Goal: Task Accomplishment & Management: Use online tool/utility

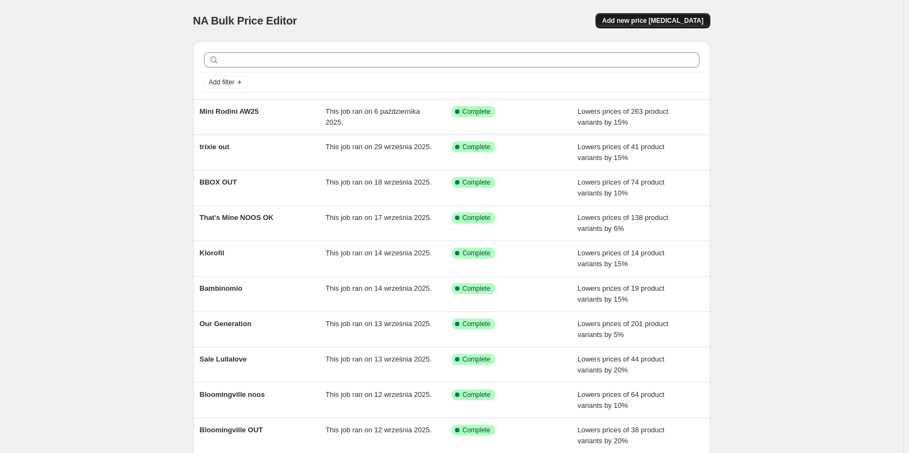
click at [665, 24] on span "Add new price [MEDICAL_DATA]" at bounding box center [652, 20] width 101 height 9
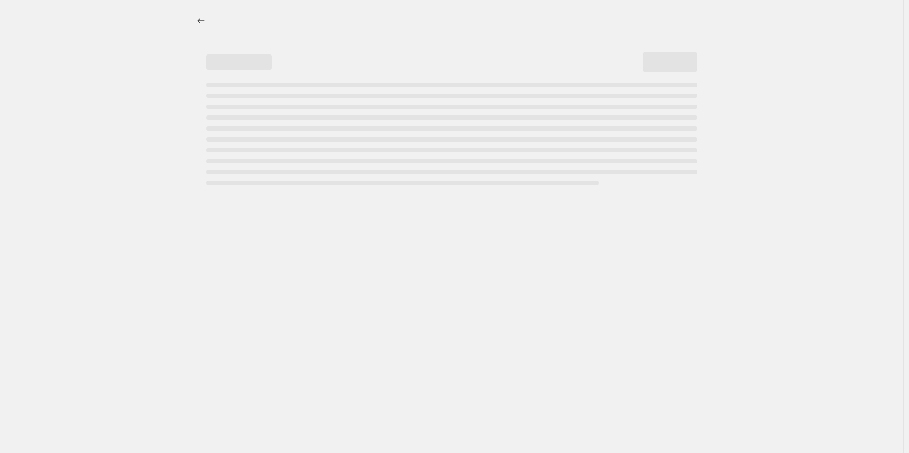
select select "percentage"
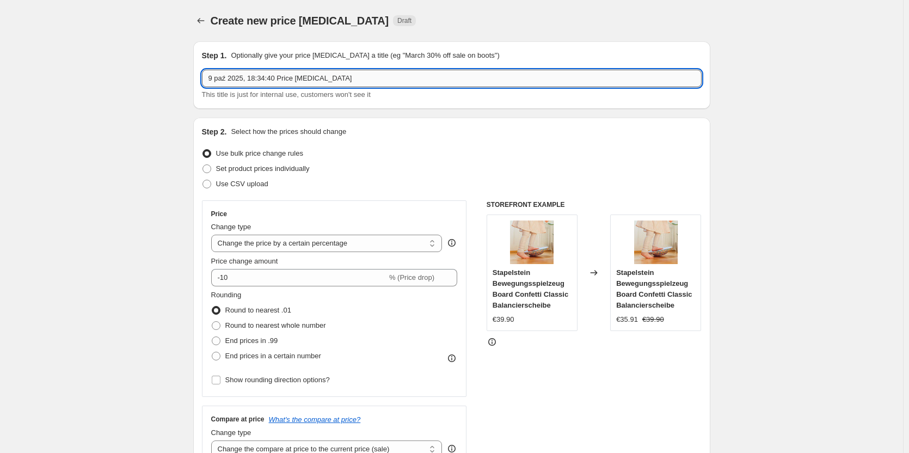
click at [309, 81] on input "9 paź 2025, 18:34:40 Price [MEDICAL_DATA]" at bounding box center [452, 78] width 500 height 17
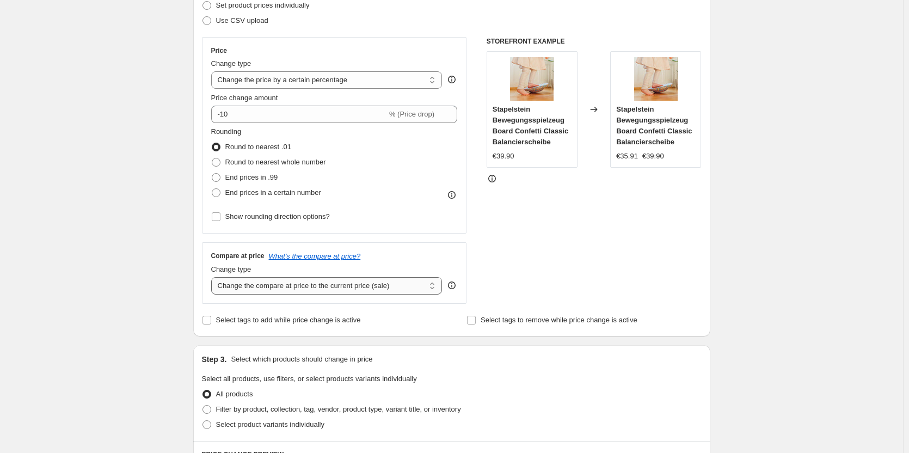
scroll to position [272, 0]
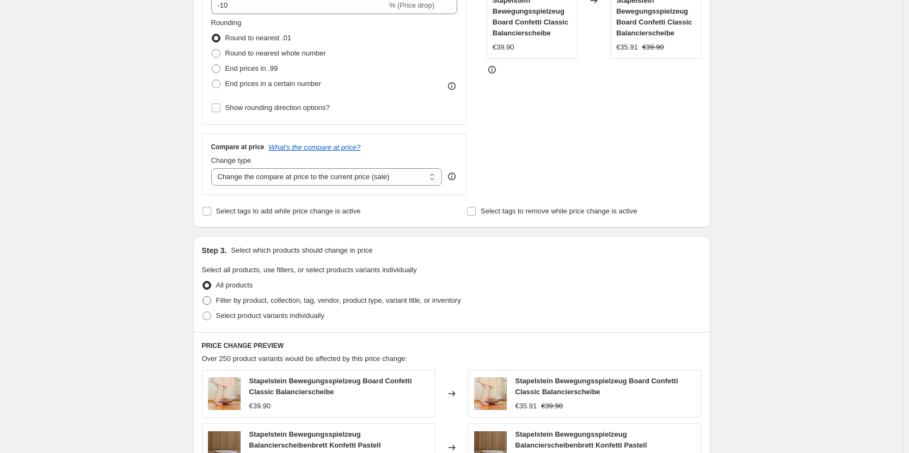
type input "Konges AW25"
click at [208, 302] on span at bounding box center [207, 300] width 9 height 9
click at [203, 297] on input "Filter by product, collection, tag, vendor, product type, variant title, or inv…" at bounding box center [203, 296] width 1 height 1
radio input "true"
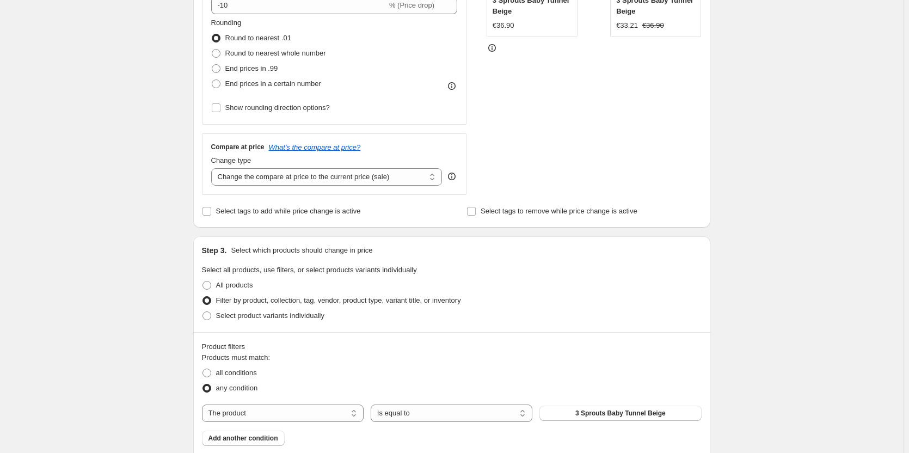
scroll to position [381, 0]
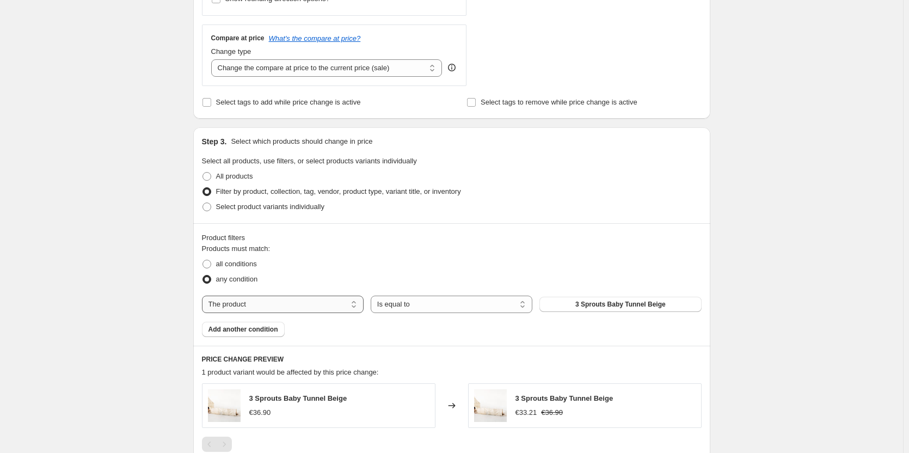
click at [329, 310] on select "The product The product's collection The product's tag The product's vendor The…" at bounding box center [283, 304] width 162 height 17
select select "tag"
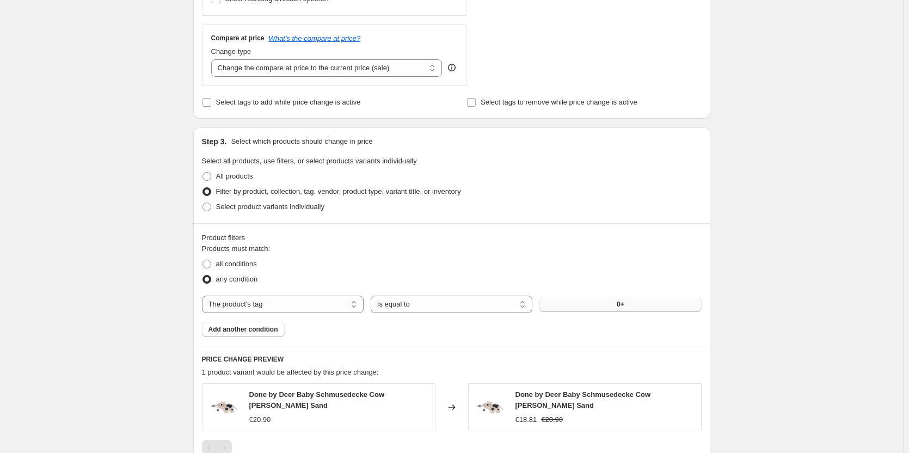
click at [607, 305] on button "0+" at bounding box center [621, 304] width 162 height 15
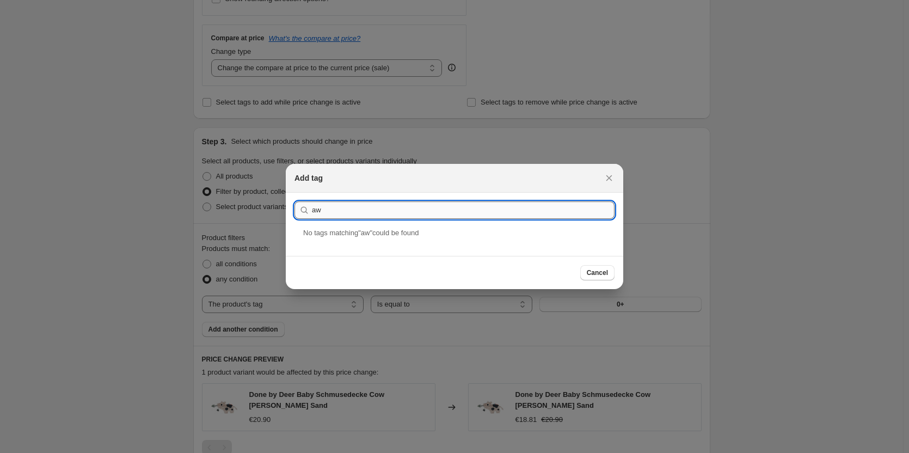
type input "a"
drag, startPoint x: 335, startPoint y: 204, endPoint x: 306, endPoint y: 212, distance: 30.7
click at [306, 212] on div "ks" at bounding box center [455, 209] width 320 height 17
paste input "AW25KS"
type input "AW25KS"
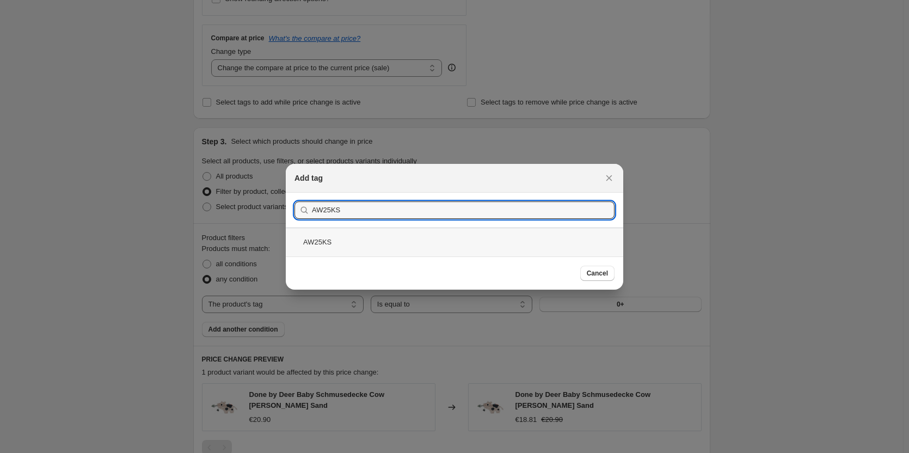
click at [318, 245] on div "AW25KS" at bounding box center [455, 242] width 338 height 29
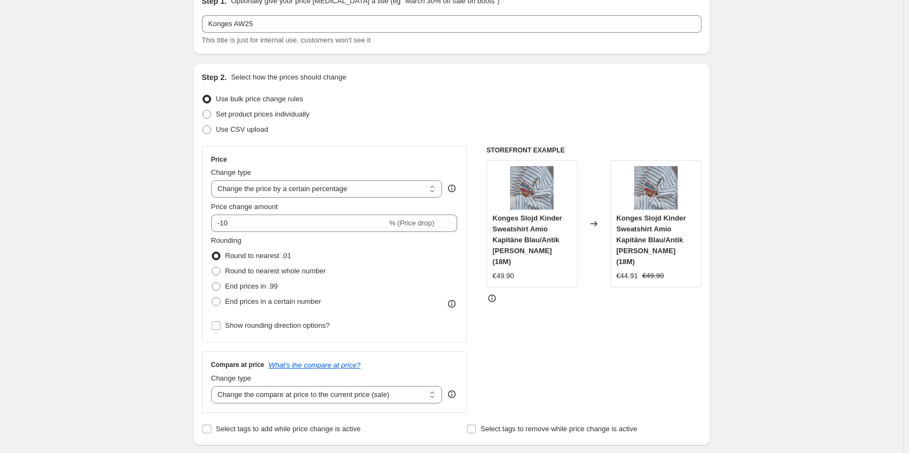
scroll to position [0, 0]
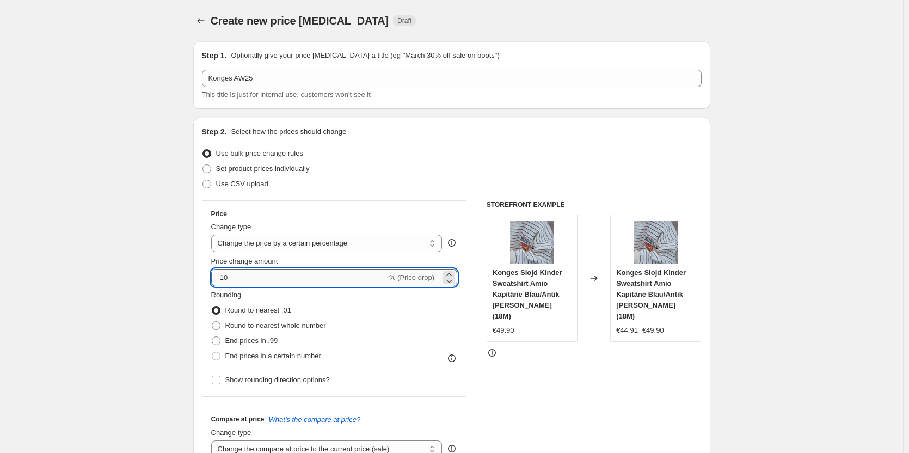
drag, startPoint x: 231, startPoint y: 279, endPoint x: 224, endPoint y: 279, distance: 7.1
click at [224, 279] on input "-10" at bounding box center [299, 277] width 176 height 17
type input "-7"
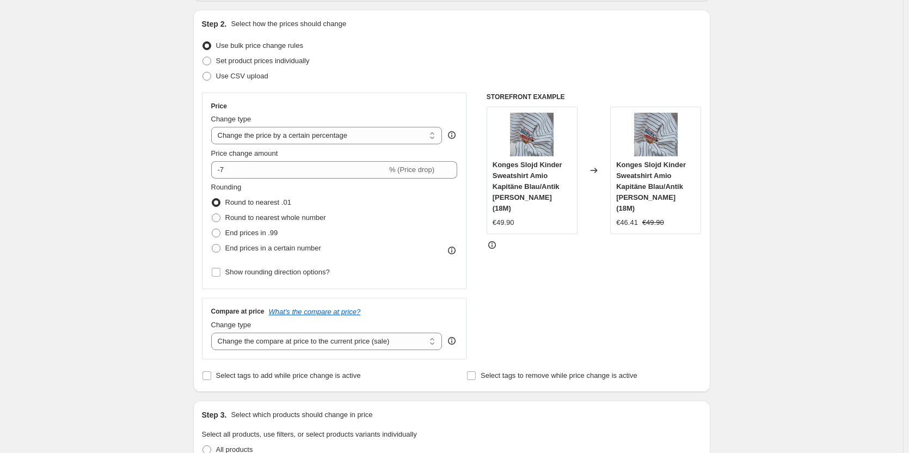
scroll to position [109, 0]
drag, startPoint x: 216, startPoint y: 269, endPoint x: 227, endPoint y: 274, distance: 12.2
click at [216, 270] on input "Show rounding direction options?" at bounding box center [216, 271] width 9 height 9
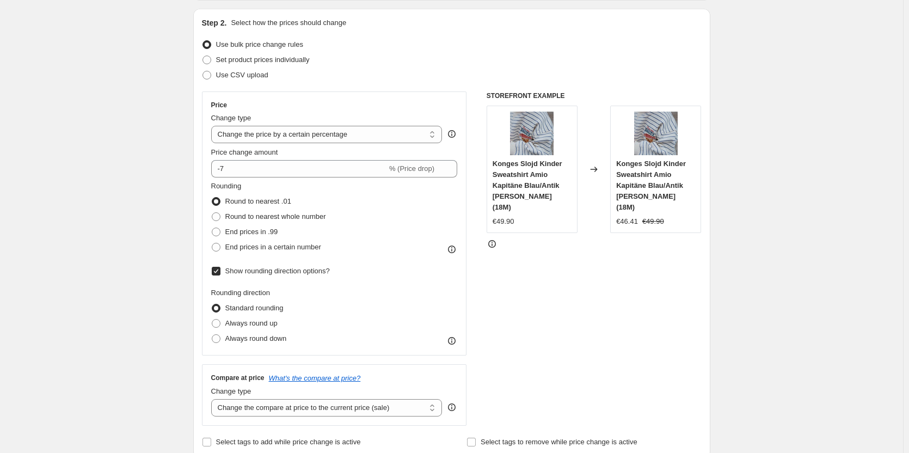
click at [218, 267] on input "Show rounding direction options?" at bounding box center [216, 271] width 9 height 9
checkbox input "false"
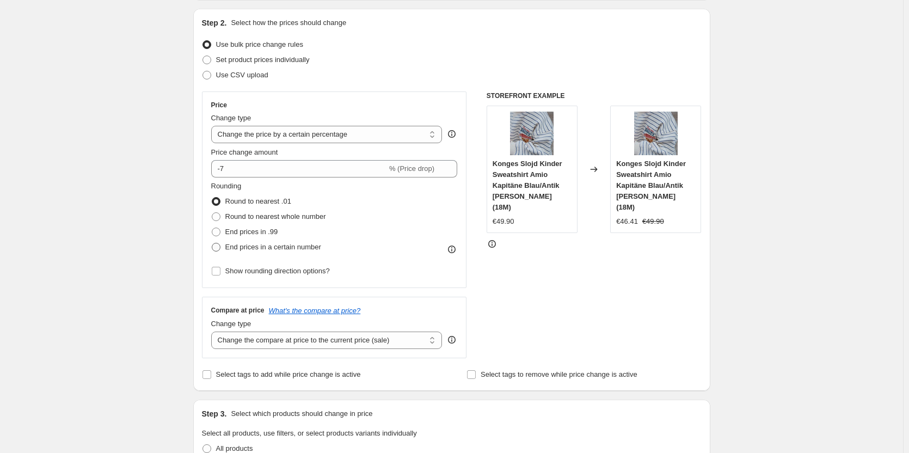
click at [218, 247] on span at bounding box center [216, 247] width 9 height 9
click at [212, 243] on input "End prices in a certain number" at bounding box center [212, 243] width 1 height 1
radio input "true"
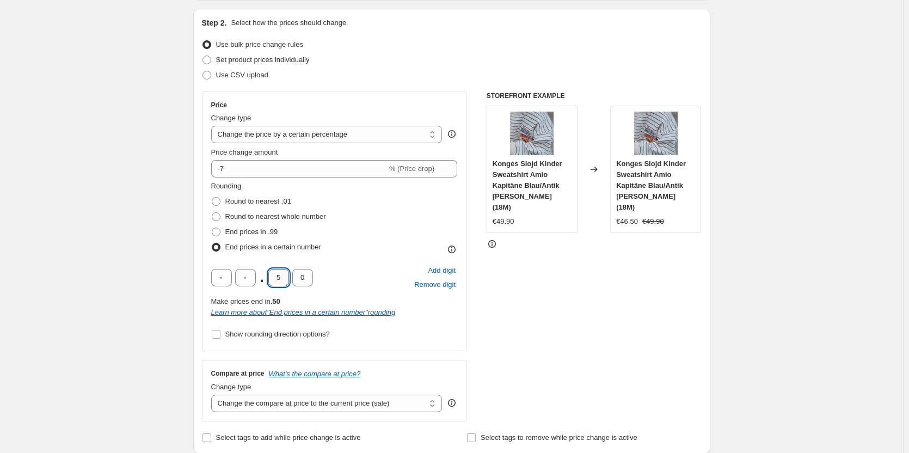
drag, startPoint x: 276, startPoint y: 278, endPoint x: 284, endPoint y: 278, distance: 8.2
click at [284, 278] on input "5" at bounding box center [278, 277] width 21 height 17
type input "9"
click at [673, 274] on div "STOREFRONT EXAMPLE Konges Slojd Kinder Sweatshirt Amio Kapitäne Blau/Antik [PER…" at bounding box center [594, 256] width 215 height 330
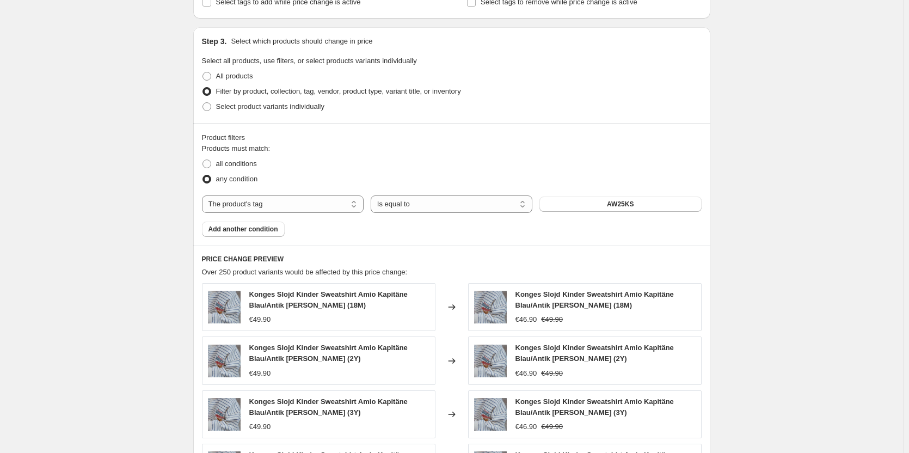
scroll to position [897, 0]
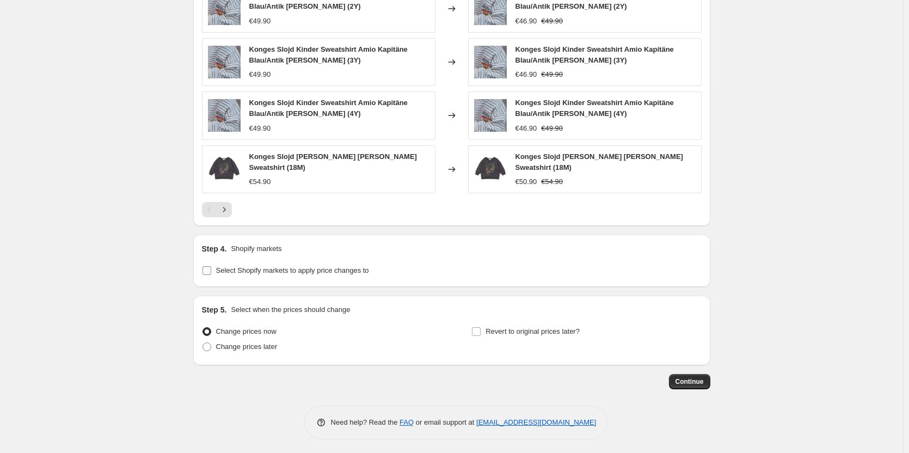
click at [215, 268] on label "Select Shopify markets to apply price changes to" at bounding box center [285, 270] width 167 height 15
click at [211, 268] on input "Select Shopify markets to apply price changes to" at bounding box center [207, 270] width 9 height 9
checkbox input "true"
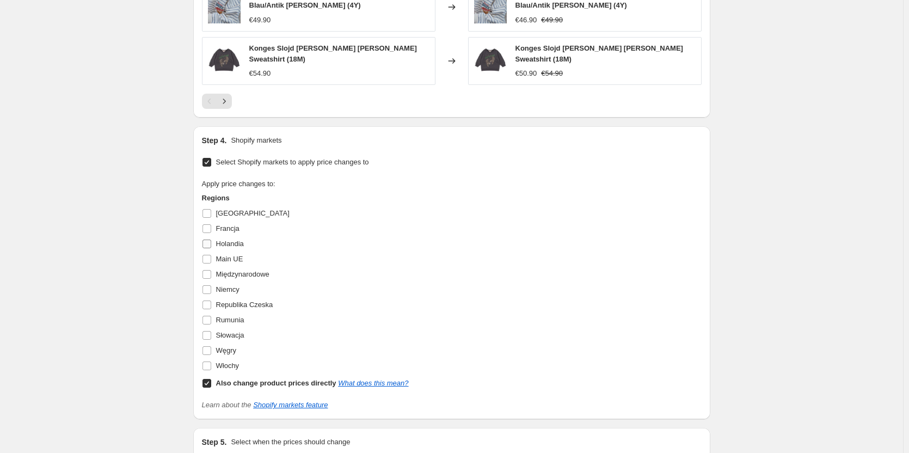
scroll to position [1006, 0]
click at [210, 213] on input "[GEOGRAPHIC_DATA]" at bounding box center [207, 213] width 9 height 9
checkbox input "true"
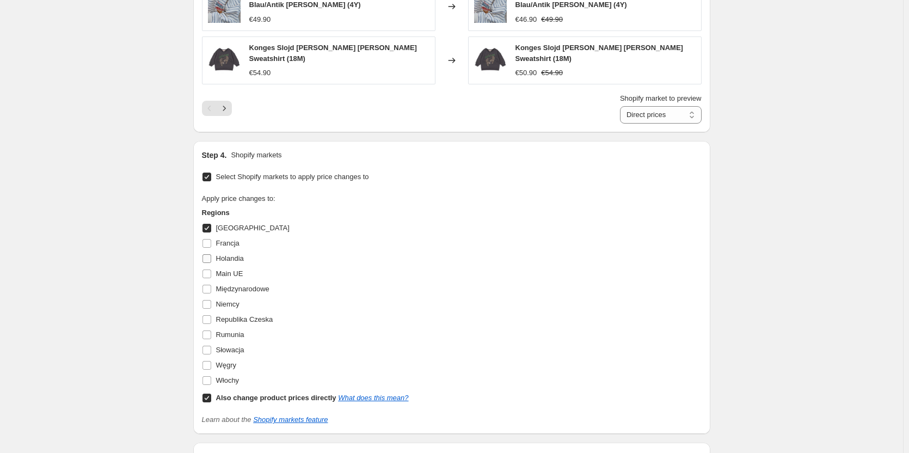
drag, startPoint x: 211, startPoint y: 239, endPoint x: 212, endPoint y: 251, distance: 12.6
click at [211, 239] on input "Francja" at bounding box center [207, 243] width 9 height 9
checkbox input "true"
click at [208, 258] on input "Holandia" at bounding box center [207, 258] width 9 height 9
checkbox input "true"
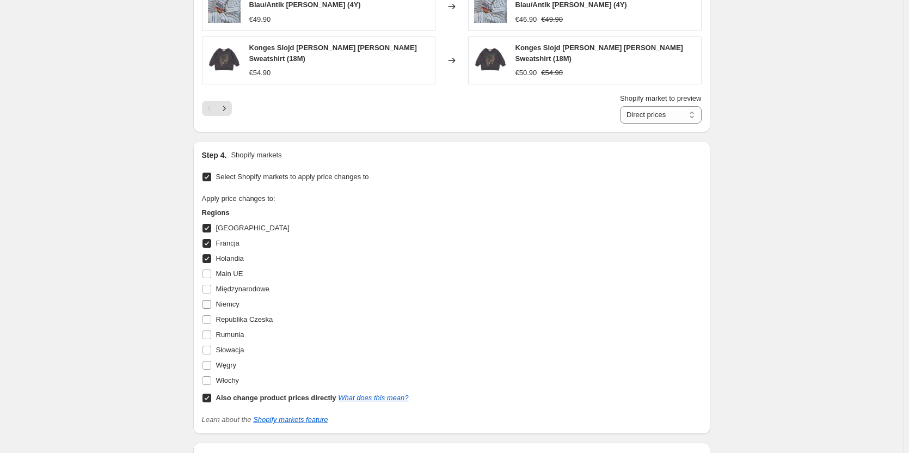
click at [207, 301] on input "Niemcy" at bounding box center [207, 304] width 9 height 9
checkbox input "true"
click at [211, 377] on input "Włochy" at bounding box center [207, 380] width 9 height 9
checkbox input "true"
click at [210, 349] on input "Słowacja" at bounding box center [207, 350] width 9 height 9
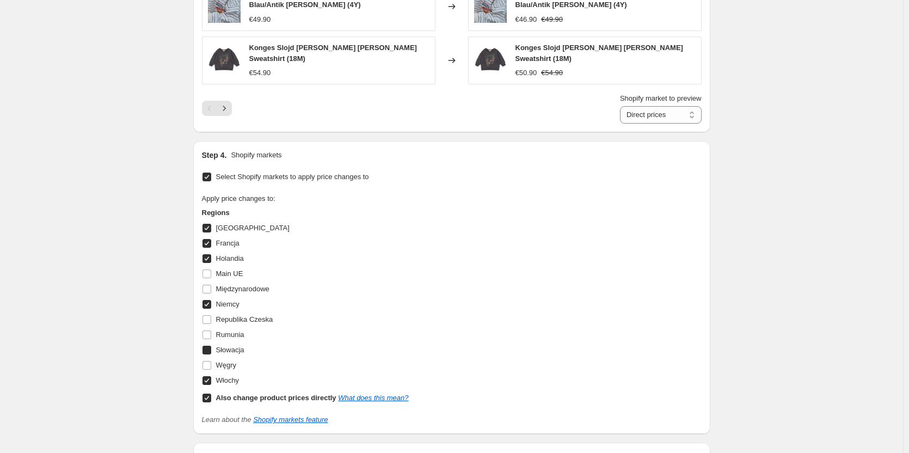
checkbox input "true"
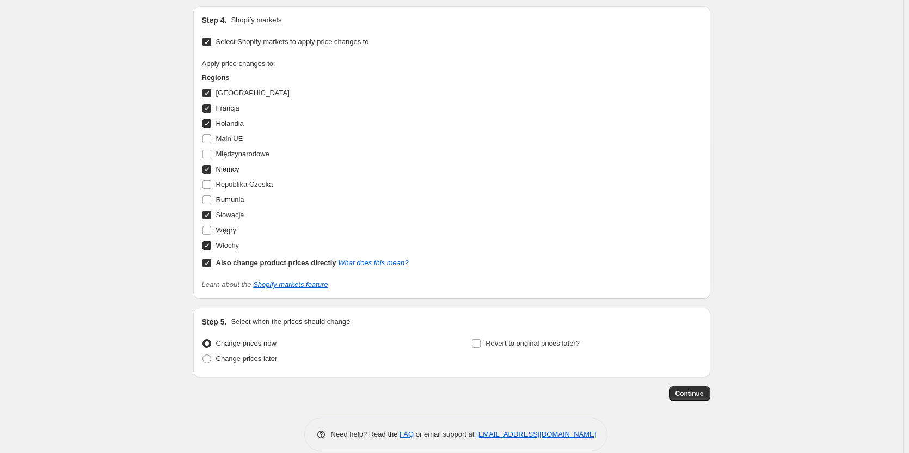
scroll to position [1153, 0]
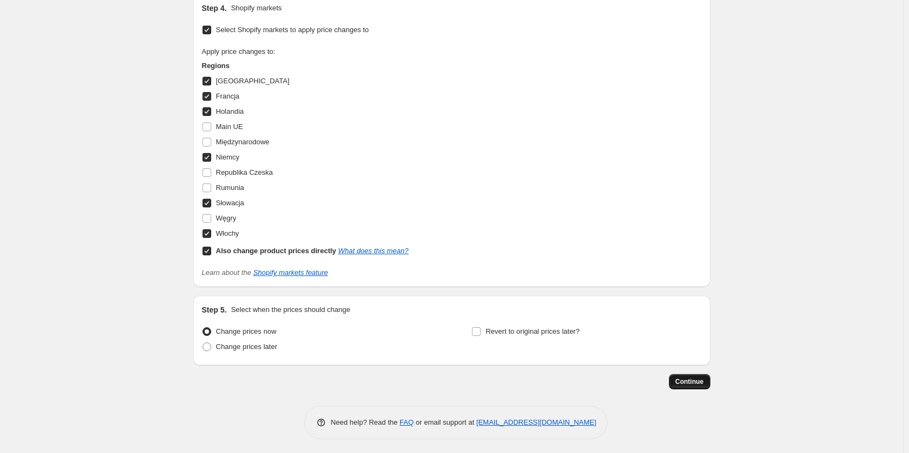
click at [687, 374] on button "Continue" at bounding box center [689, 381] width 41 height 15
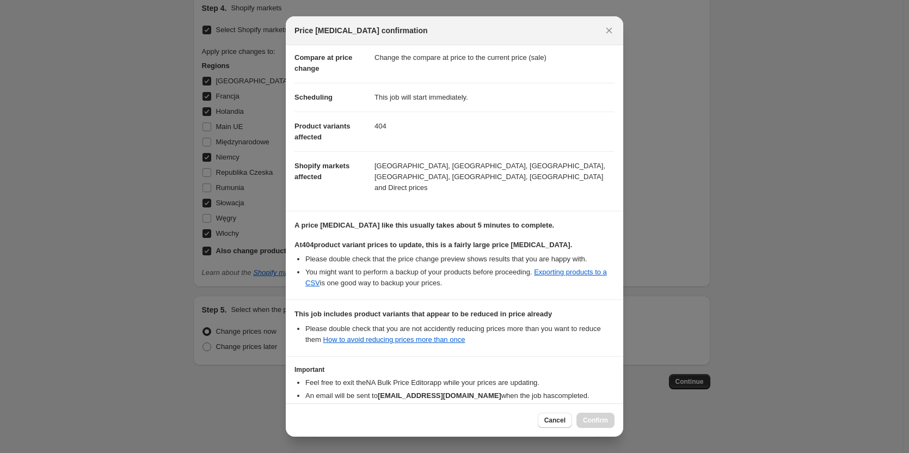
scroll to position [105, 0]
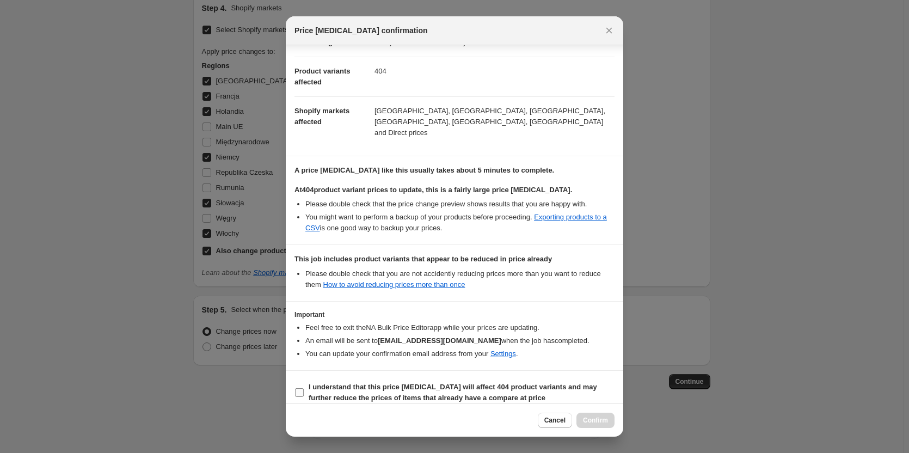
click at [297, 388] on input "I understand that this price [MEDICAL_DATA] will affect 404 product variants an…" at bounding box center [299, 392] width 9 height 9
checkbox input "true"
click at [598, 422] on span "Confirm" at bounding box center [595, 420] width 25 height 9
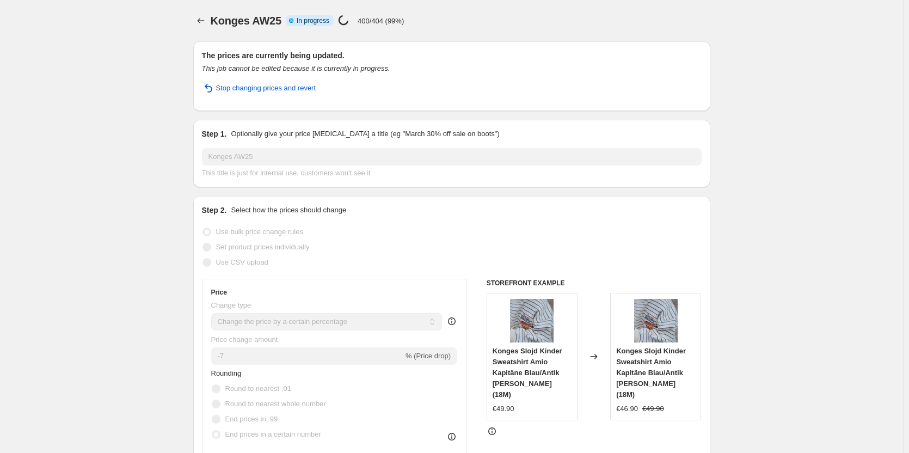
select select "percentage"
select select "tag"
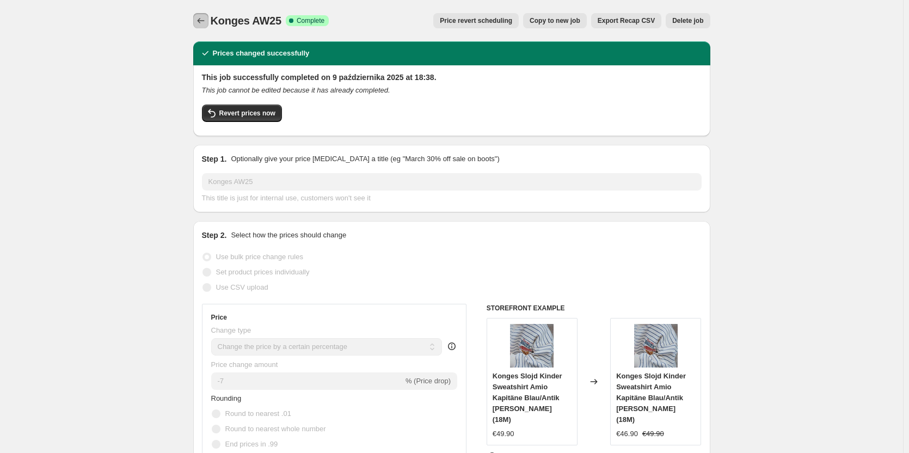
click at [203, 21] on icon "Price change jobs" at bounding box center [200, 20] width 11 height 11
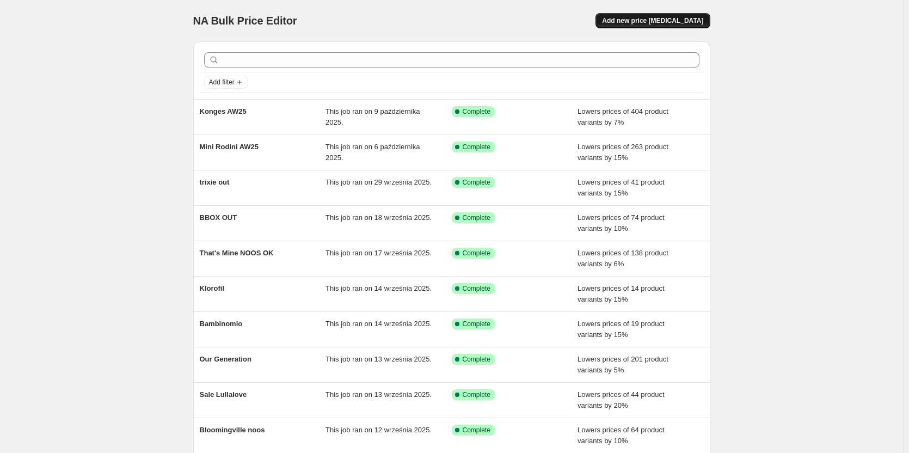
click at [676, 17] on span "Add new price [MEDICAL_DATA]" at bounding box center [652, 20] width 101 height 9
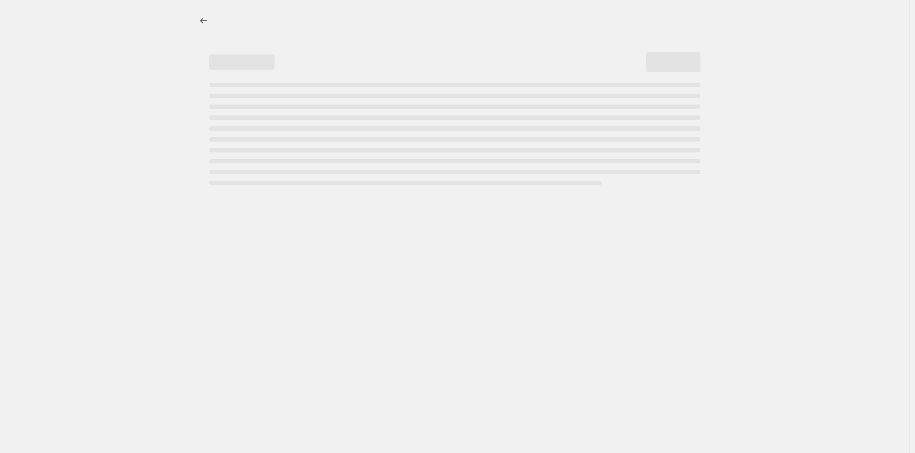
select select "percentage"
